Goal: Find specific page/section: Find specific page/section

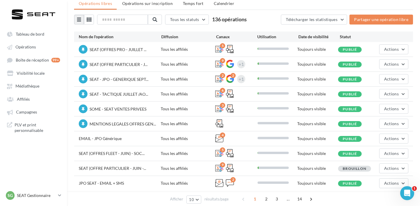
scroll to position [22, 0]
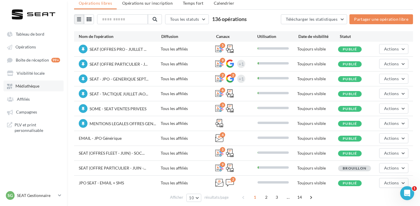
click at [39, 86] on span "Médiathèque" at bounding box center [27, 86] width 24 height 5
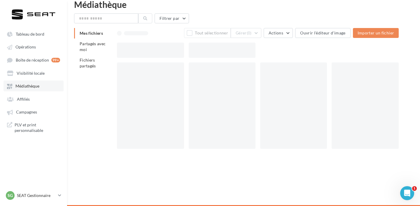
scroll to position [9, 0]
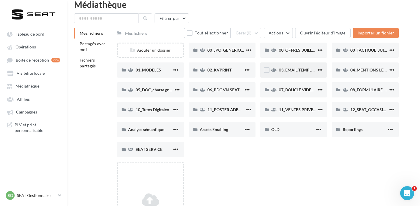
click at [293, 67] on div "03_EMAIL TEMPLATE SEAT" at bounding box center [298, 70] width 38 height 6
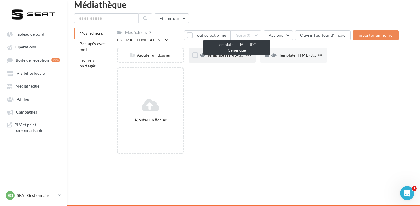
click at [223, 56] on span "Template HTML - JPO Générique" at bounding box center [236, 54] width 59 height 5
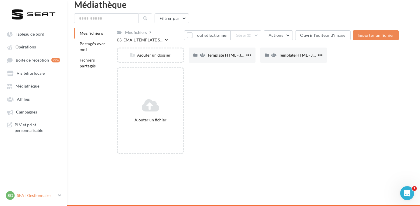
click at [38, 195] on p "SEAT Gestionnaire" at bounding box center [36, 195] width 39 height 6
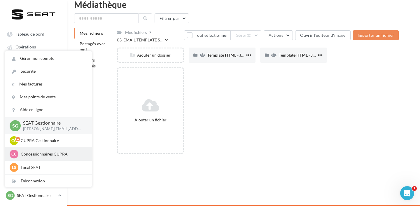
click at [50, 151] on p "Concessionnaires CUPRA" at bounding box center [53, 154] width 64 height 6
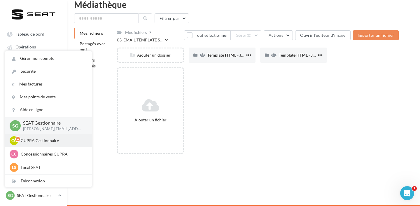
click at [47, 142] on p "CUPRA Gestionnaire" at bounding box center [53, 141] width 64 height 6
